Goal: Information Seeking & Learning: Learn about a topic

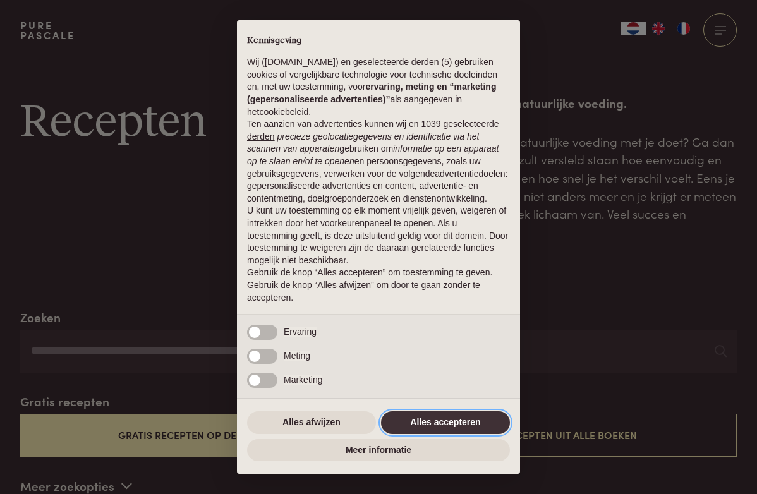
click at [429, 422] on button "Alles accepteren" at bounding box center [445, 423] width 129 height 23
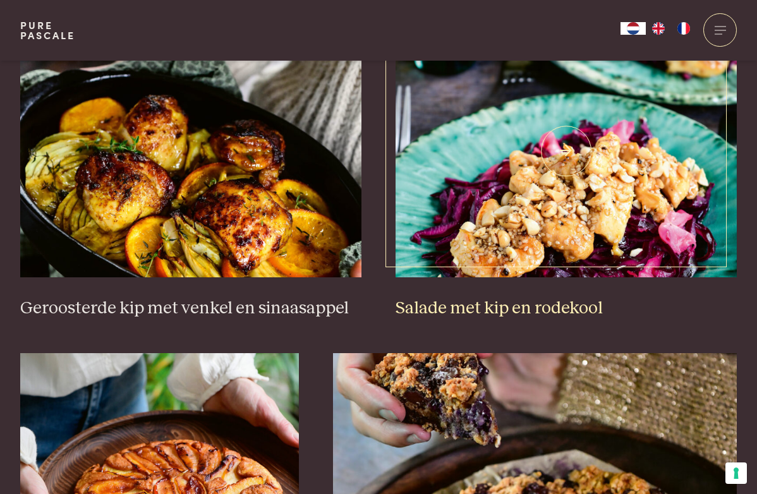
scroll to position [1553, 0]
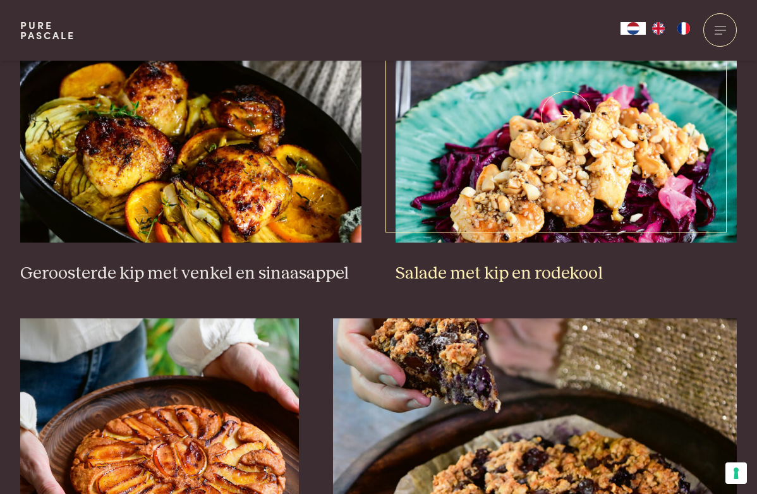
click at [453, 225] on img at bounding box center [567, 116] width 342 height 253
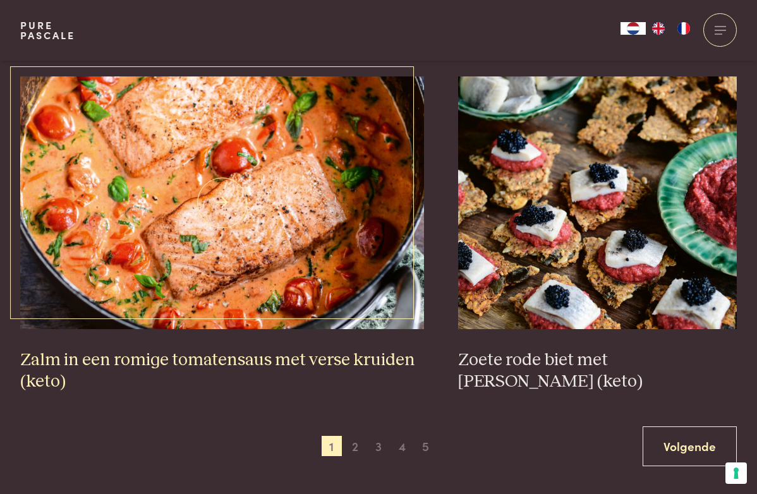
scroll to position [2131, 0]
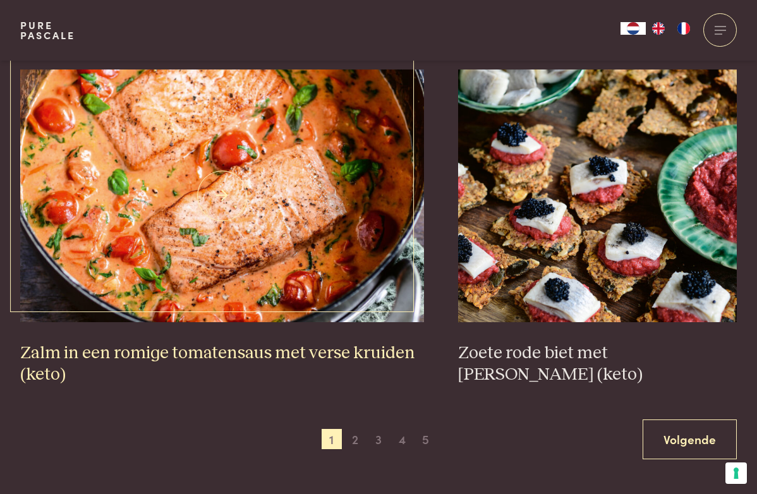
click at [291, 352] on h3 "Zalm in een romige tomatensaus met verse kruiden (keto)" at bounding box center [222, 365] width 405 height 44
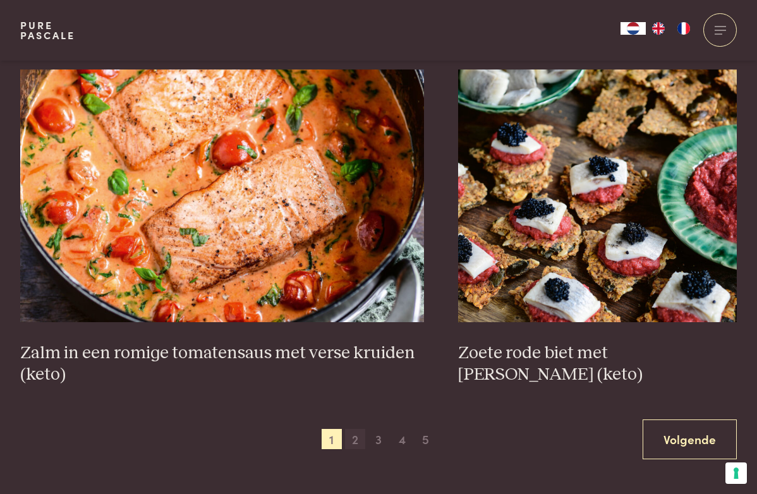
click at [355, 432] on span "2" at bounding box center [355, 439] width 20 height 20
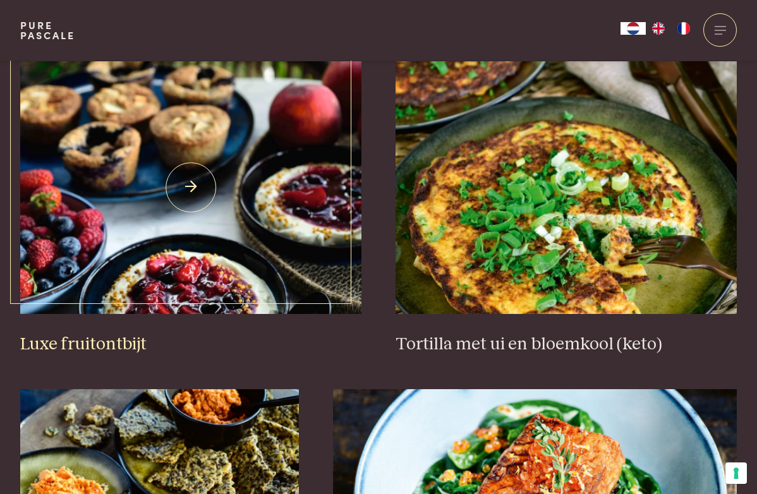
scroll to position [1507, 0]
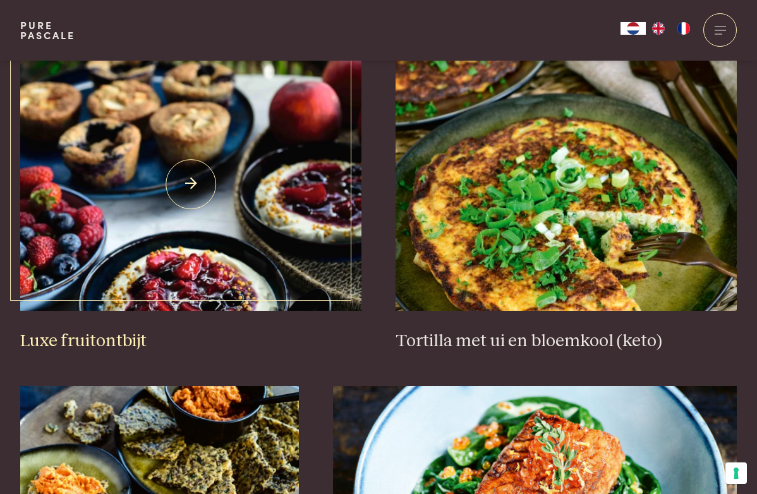
click at [288, 229] on img at bounding box center [191, 184] width 342 height 253
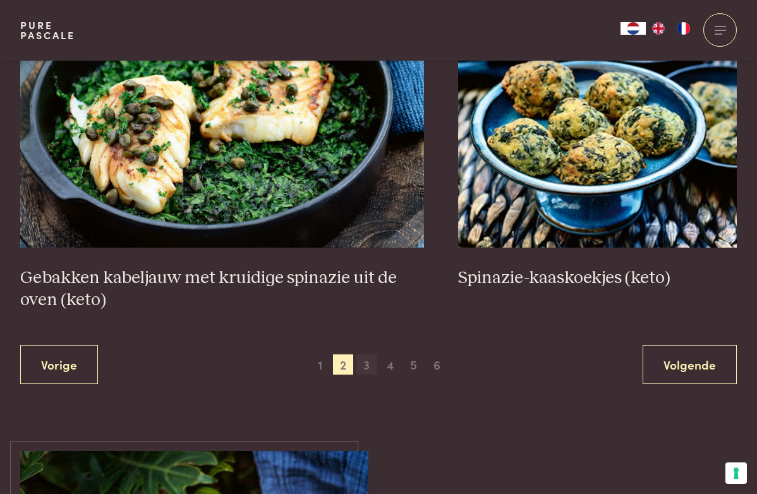
click at [368, 357] on span "3" at bounding box center [367, 365] width 20 height 20
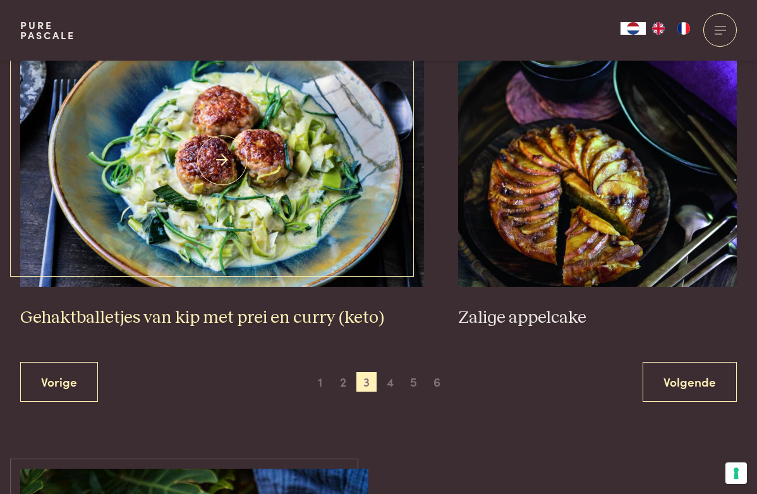
scroll to position [2279, 0]
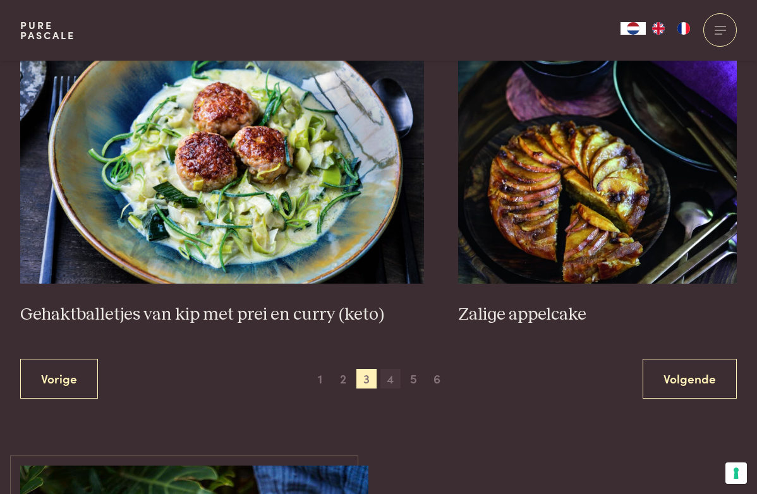
click at [385, 369] on span "4" at bounding box center [391, 379] width 20 height 20
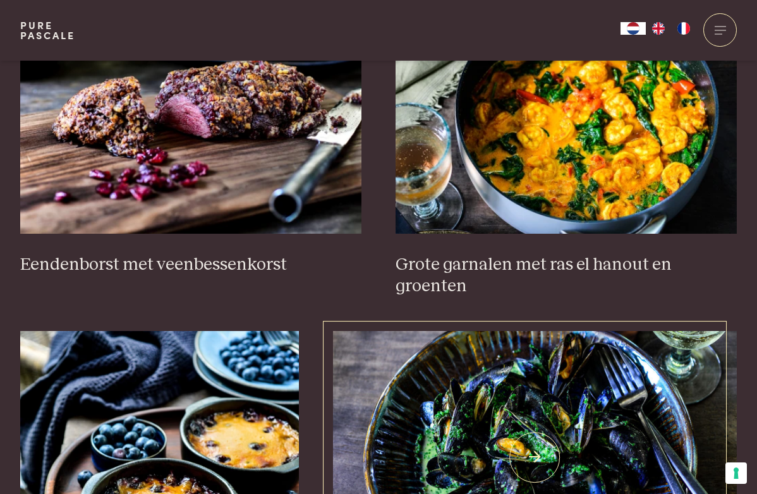
scroll to position [553, 0]
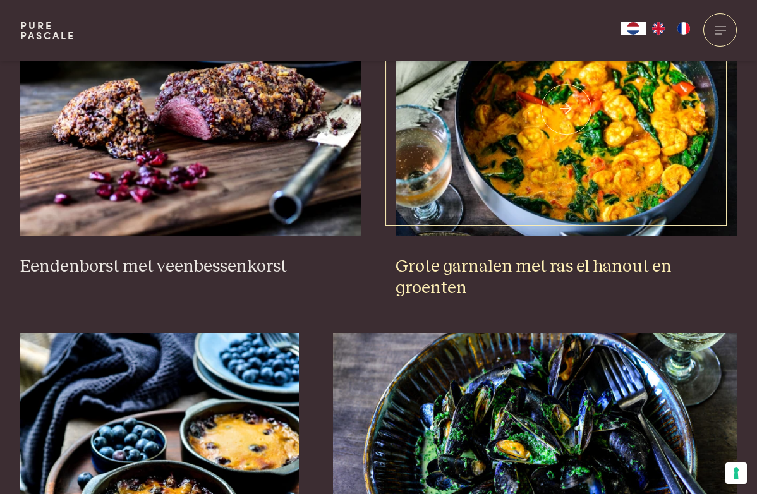
click at [450, 231] on img at bounding box center [567, 109] width 342 height 253
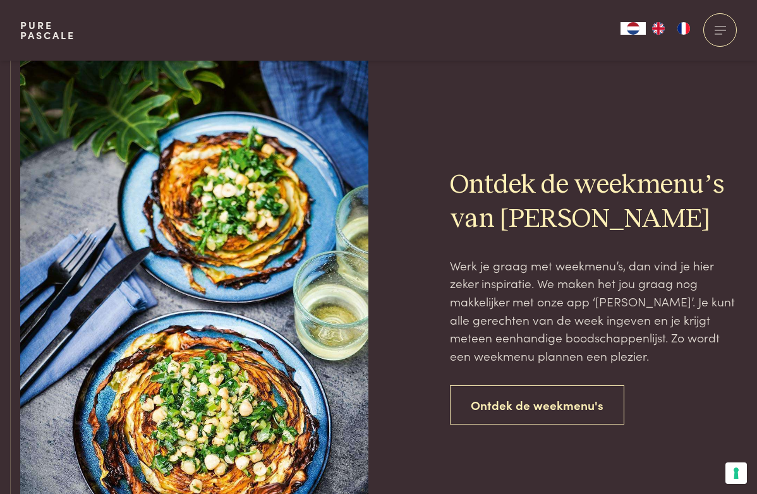
scroll to position [2815, 0]
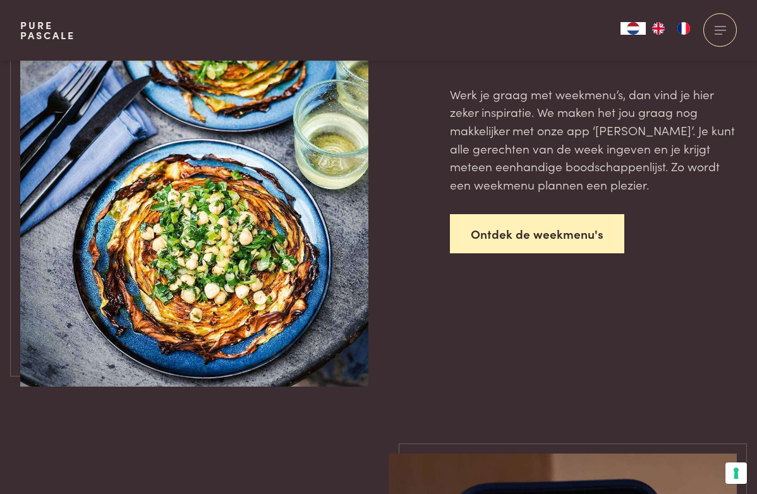
click at [490, 239] on link "Ontdek de weekmenu's" at bounding box center [537, 234] width 175 height 40
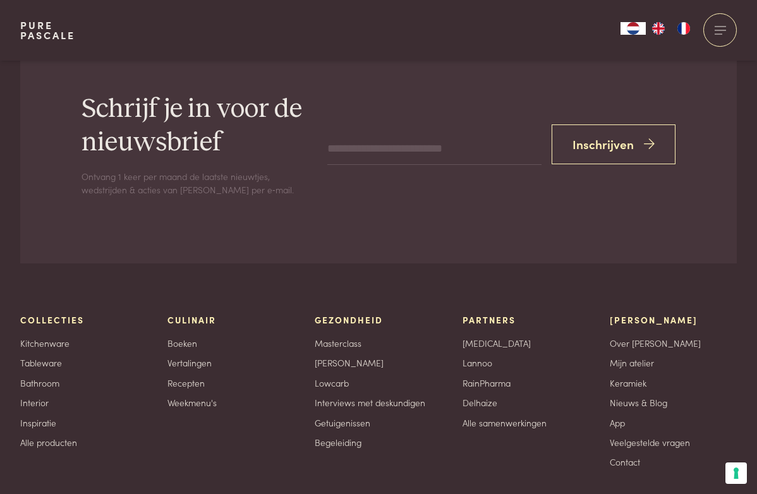
scroll to position [5443, 0]
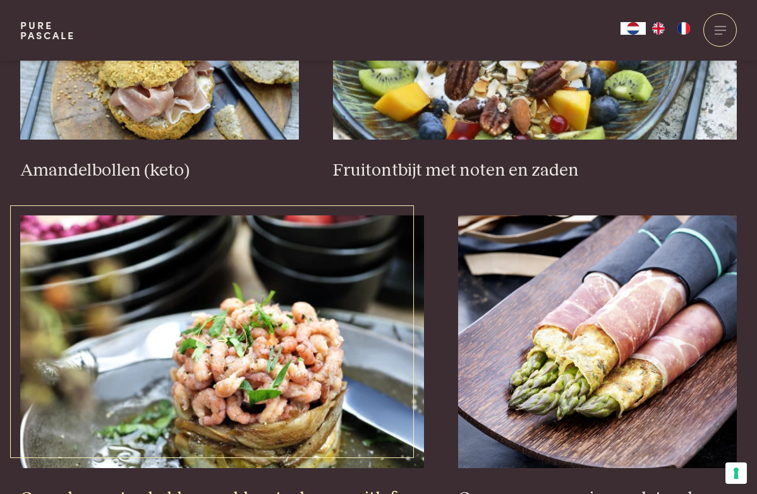
scroll to position [2010, 0]
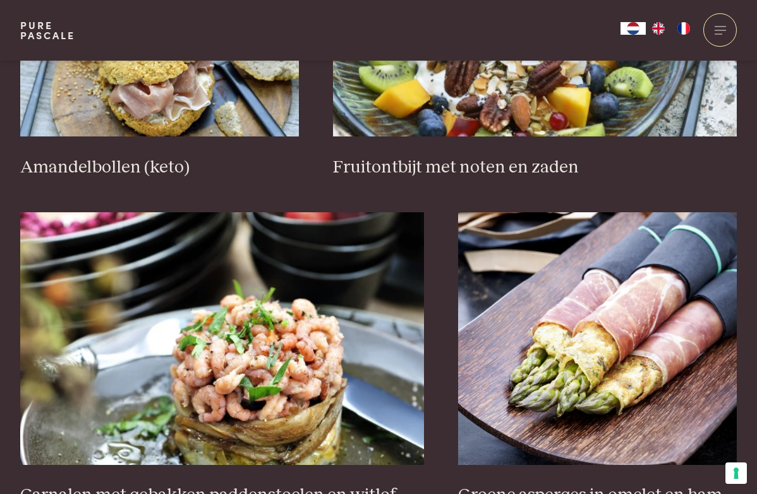
scroll to position [1990, 0]
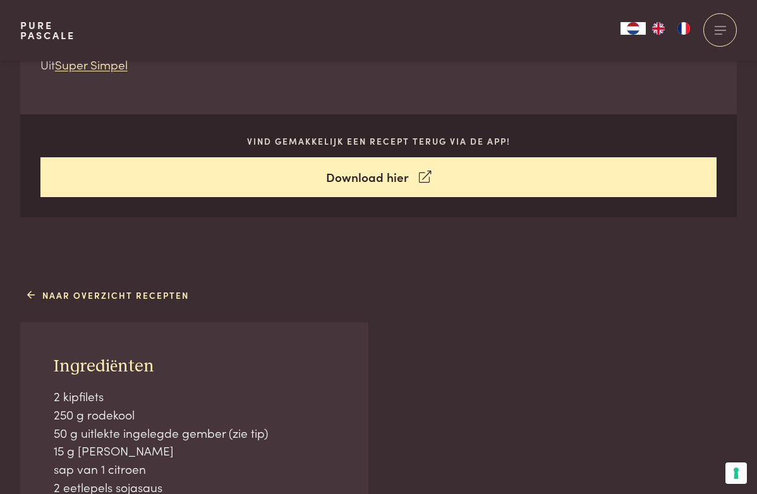
scroll to position [769, 0]
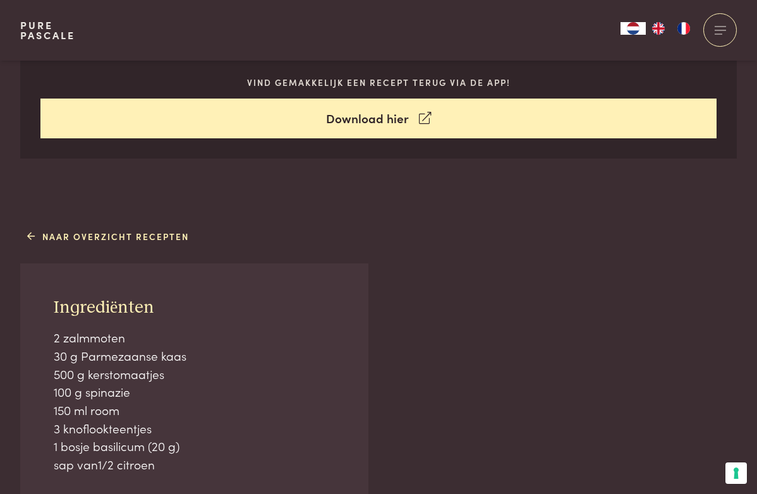
scroll to position [666, 0]
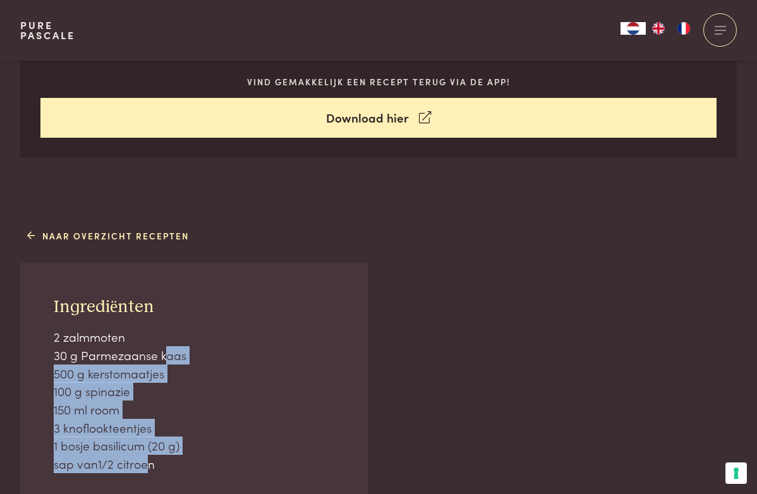
drag, startPoint x: 161, startPoint y: 356, endPoint x: 150, endPoint y: 455, distance: 99.2
click at [150, 455] on p "2 zalmmoten 30 g Parmezaanse kaas 500 g kerstomaatjes 100 g spinazie 150 ml roo…" at bounding box center [194, 400] width 281 height 145
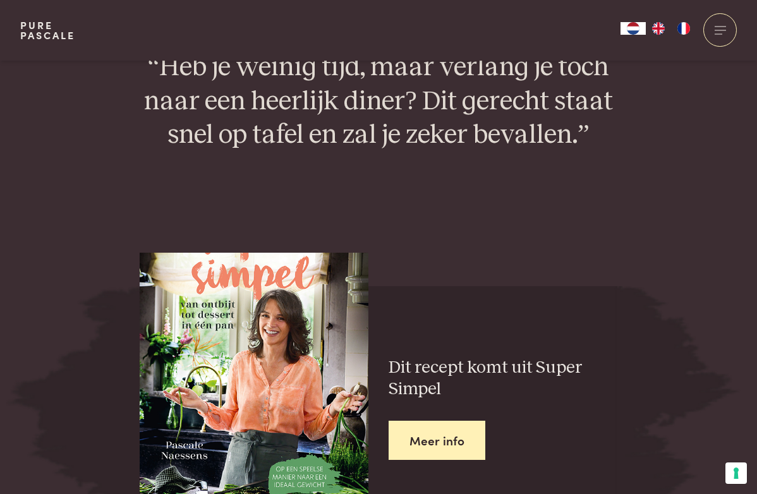
scroll to position [1843, 0]
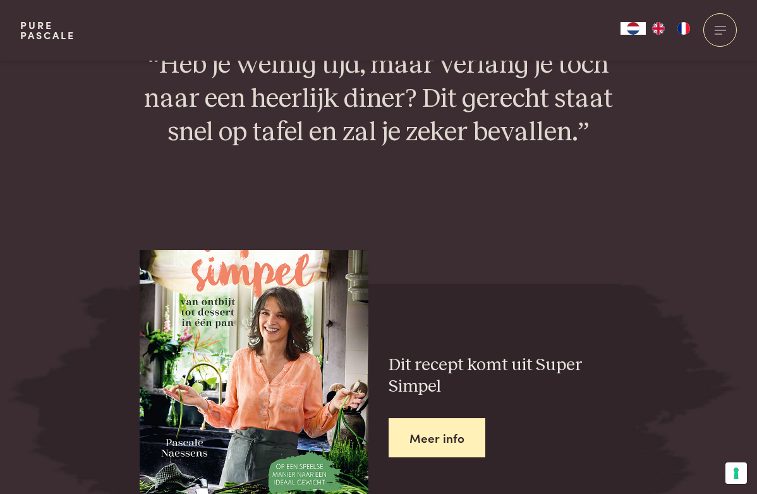
click at [269, 150] on section "“Heb je weinig tijd, maar verlang je toch naar een heerlijk diner? Dit gerecht …" at bounding box center [378, 99] width 757 height 168
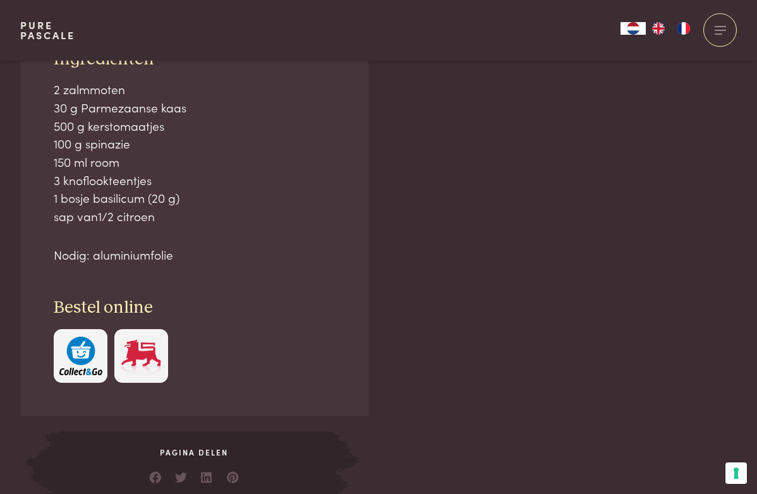
scroll to position [914, 0]
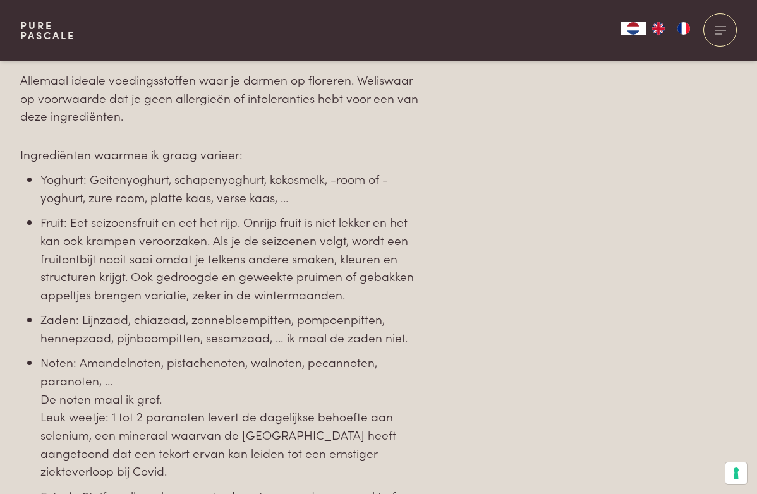
scroll to position [1765, 0]
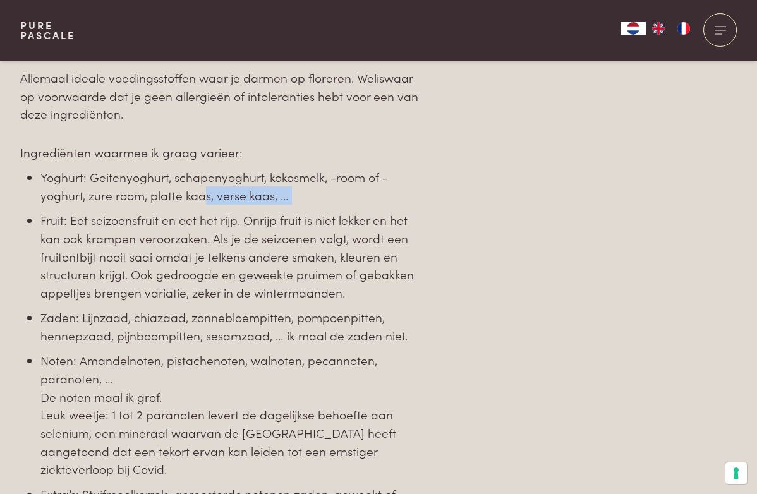
drag, startPoint x: 202, startPoint y: 172, endPoint x: 225, endPoint y: 191, distance: 29.6
click at [225, 191] on ul "Yoghurt: Geitenyoghurt, schapenyoghurt, kokosmelk, -room of -yoghurt, zure room…" at bounding box center [234, 354] width 389 height 372
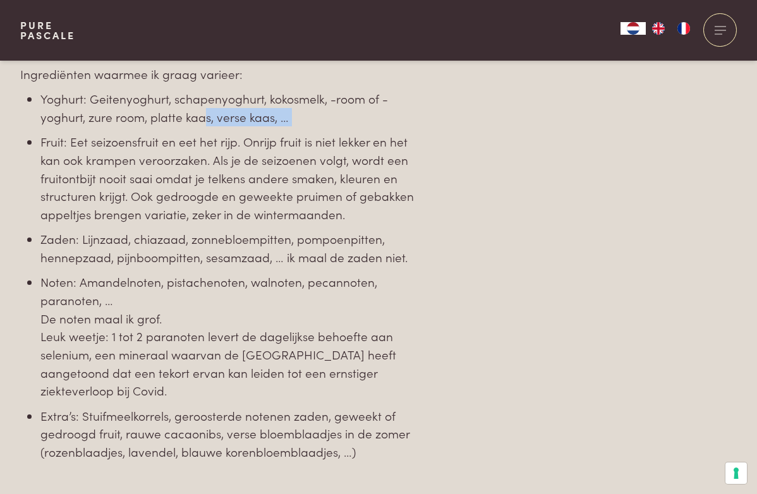
scroll to position [1847, 0]
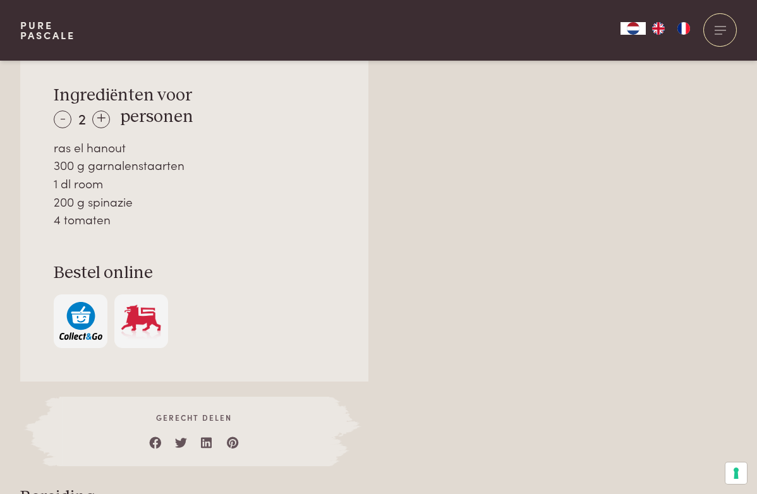
scroll to position [966, 0]
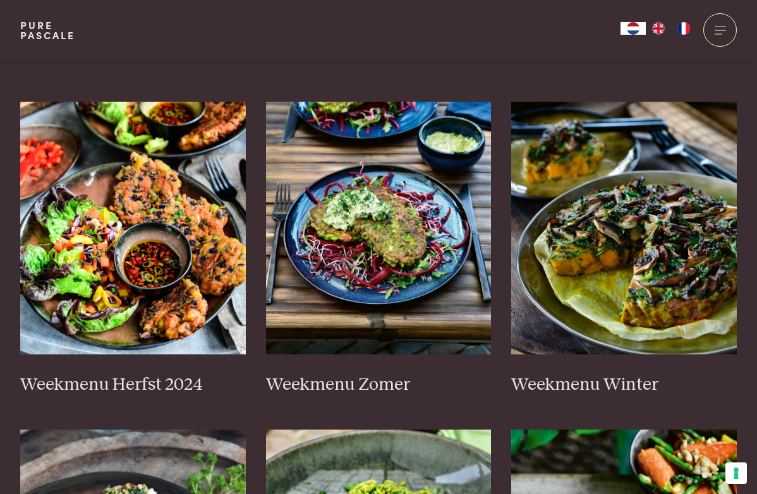
scroll to position [272, 0]
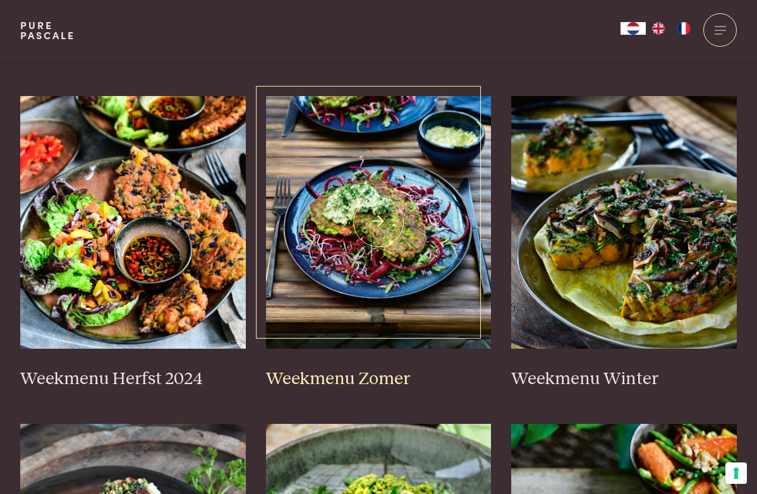
click at [346, 377] on h3 "Weekmenu Zomer" at bounding box center [379, 380] width 226 height 22
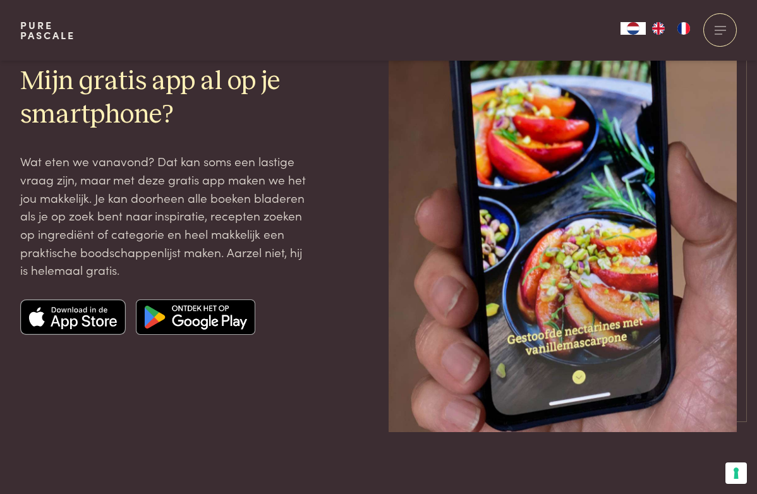
scroll to position [1836, 0]
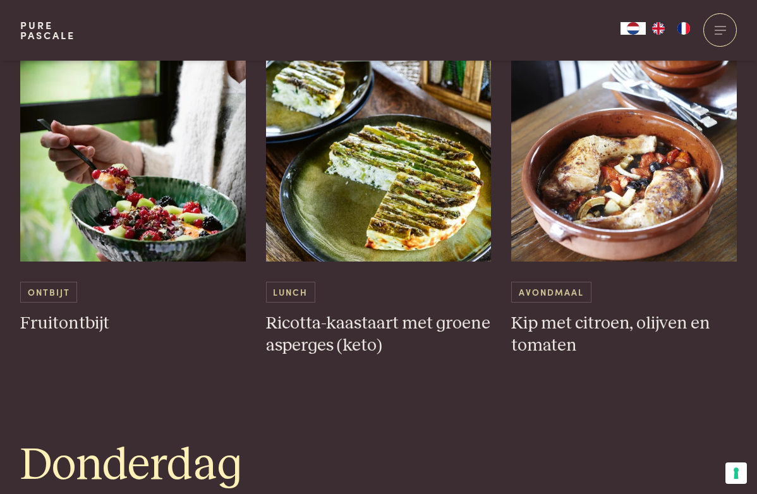
scroll to position [1817, 0]
